Goal: Information Seeking & Learning: Learn about a topic

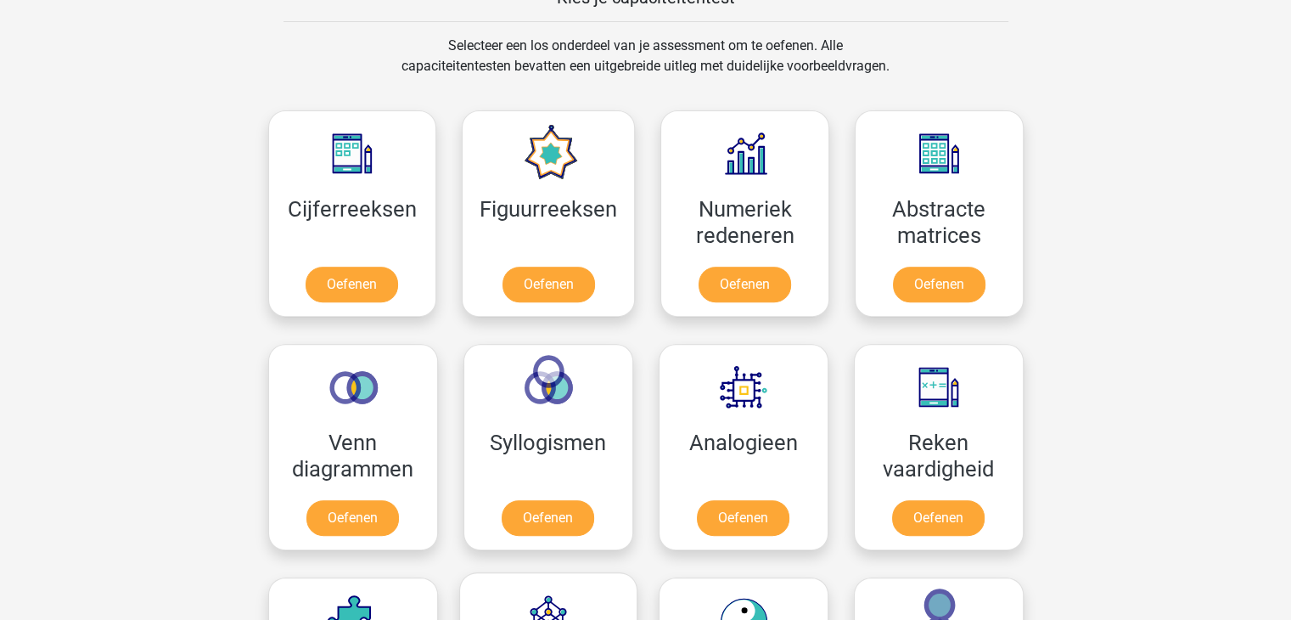
scroll to position [679, 0]
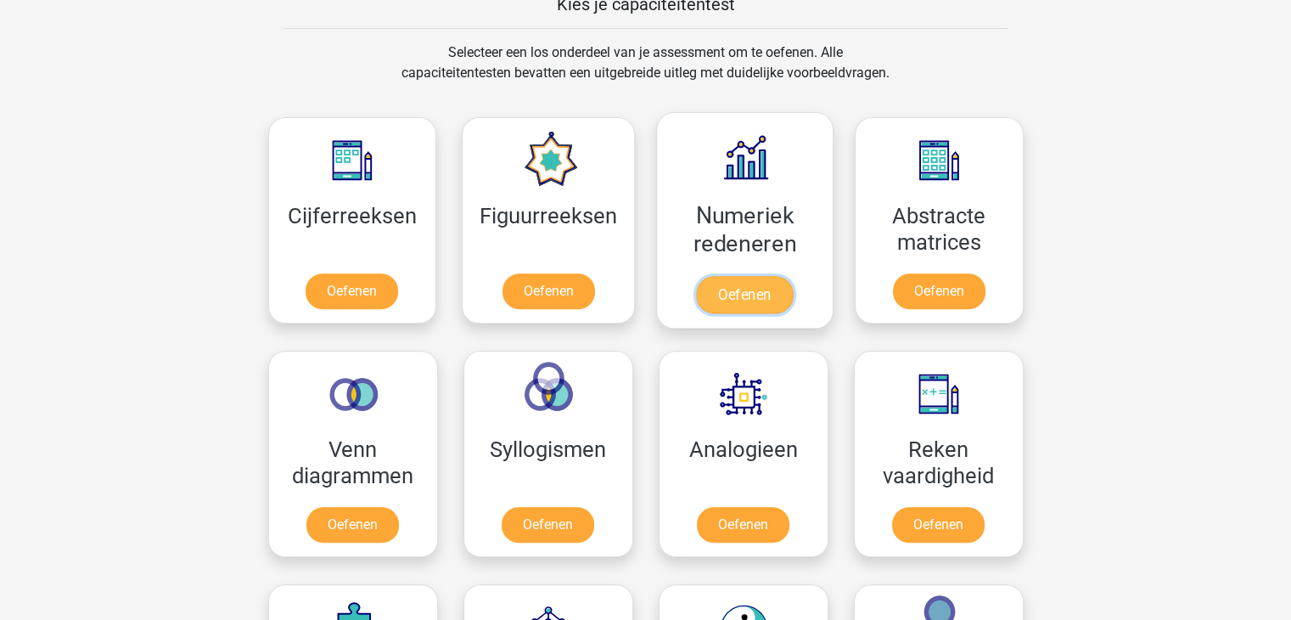
click at [730, 297] on link "Oefenen" at bounding box center [744, 294] width 97 height 37
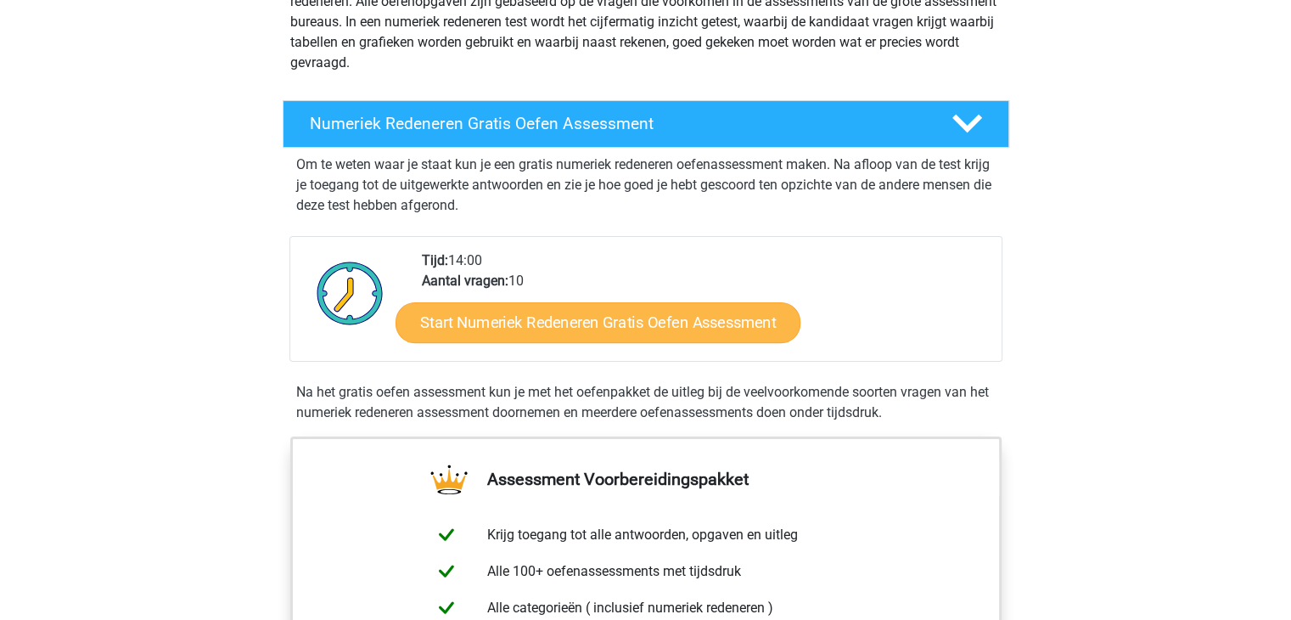
scroll to position [255, 0]
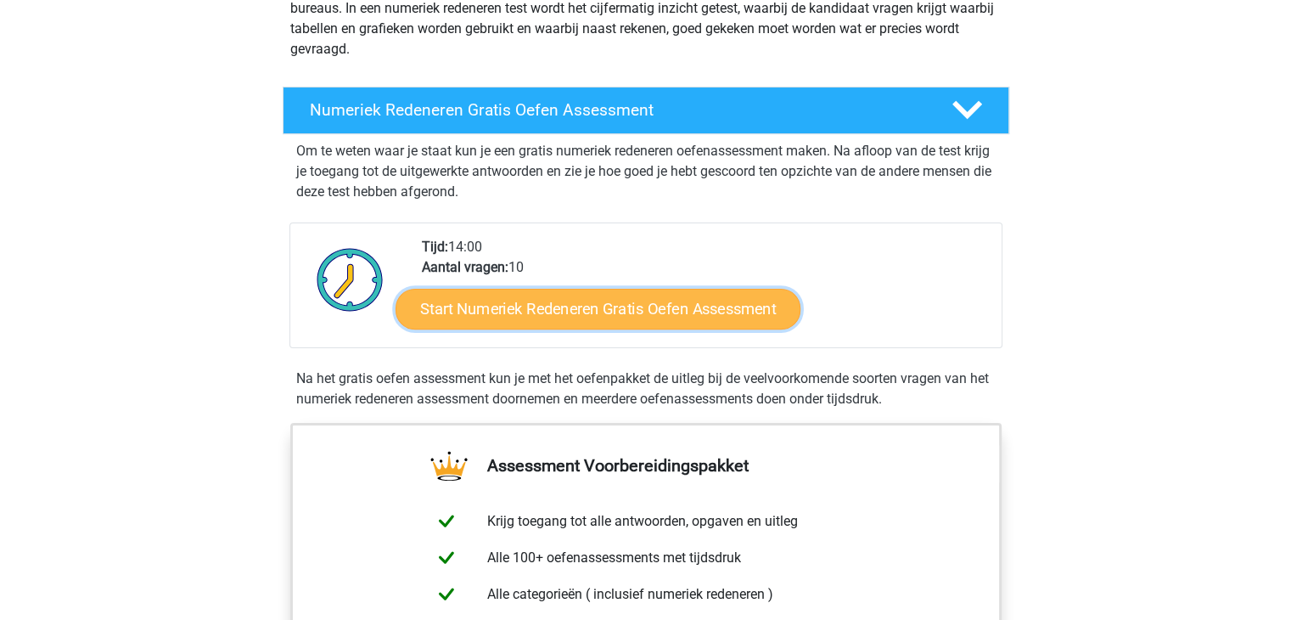
click at [530, 312] on link "Start Numeriek Redeneren Gratis Oefen Assessment" at bounding box center [598, 308] width 405 height 41
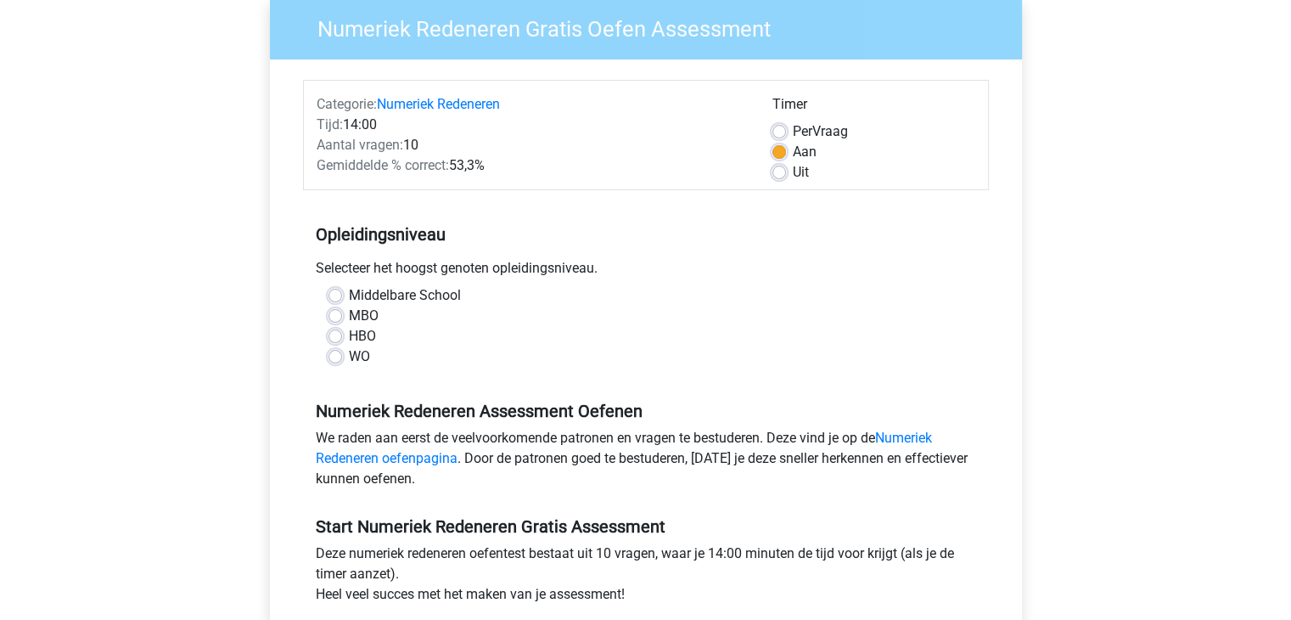
scroll to position [170, 0]
